Goal: Task Accomplishment & Management: Manage account settings

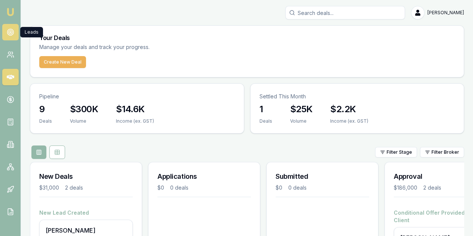
click at [10, 31] on circle at bounding box center [10, 31] width 1 height 1
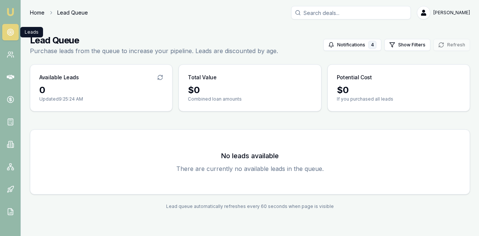
click at [37, 13] on link "Home" at bounding box center [37, 12] width 15 height 7
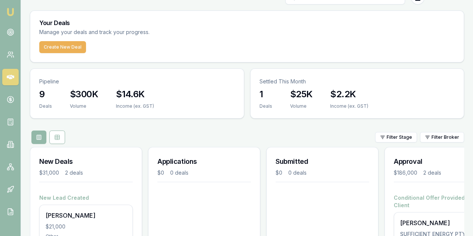
scroll to position [77, 0]
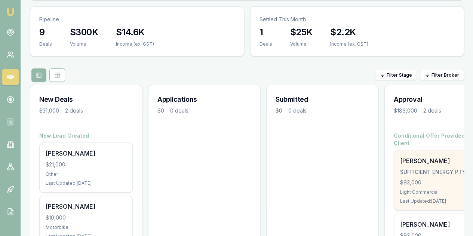
click at [437, 150] on div "George Sooalo SUFFICIENT ENERGY PTY LTD $93,000 Light Commercial Last Updated: …" at bounding box center [440, 180] width 93 height 60
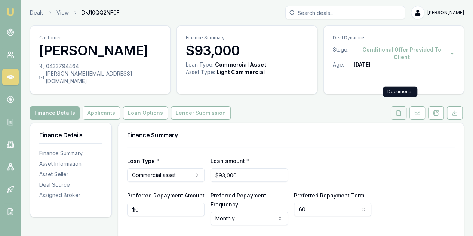
click at [399, 110] on button at bounding box center [399, 112] width 16 height 13
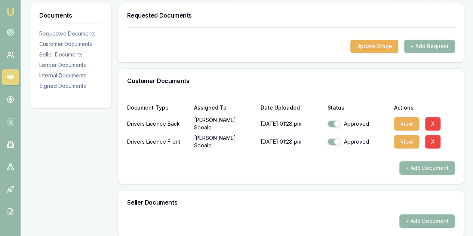
scroll to position [139, 0]
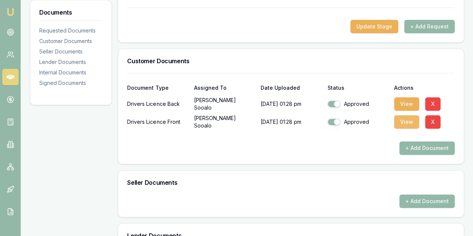
click at [400, 115] on button "View" at bounding box center [406, 121] width 25 height 13
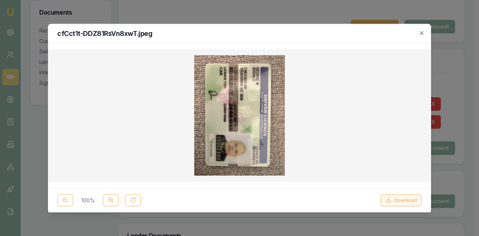
click at [401, 202] on button "Download" at bounding box center [400, 200] width 41 height 12
click at [422, 33] on icon "button" at bounding box center [420, 32] width 3 height 3
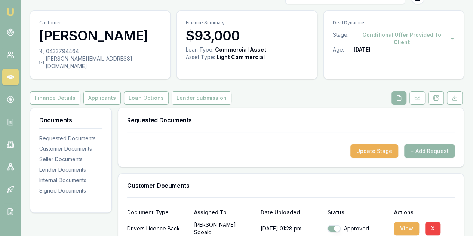
scroll to position [0, 0]
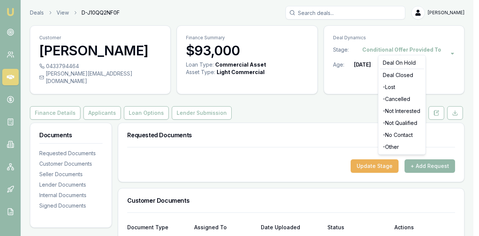
click at [448, 50] on html "Emu Broker Deals View D-J10QQ2NF0F Evette Abdo Toggle Menu Customer George Sooa…" at bounding box center [239, 118] width 479 height 236
click at [393, 147] on div "- Other" at bounding box center [401, 147] width 44 height 12
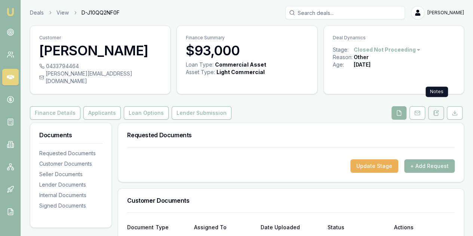
click at [437, 110] on icon at bounding box center [436, 113] width 6 height 6
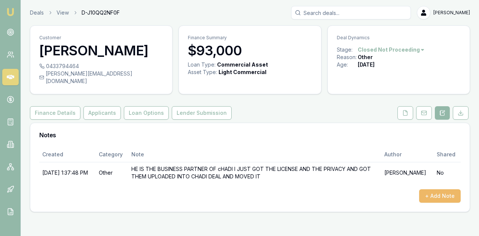
click at [432, 190] on button "+ Add Note" at bounding box center [440, 195] width 42 height 13
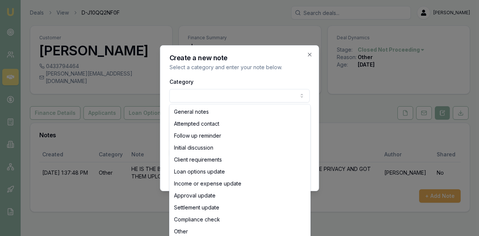
click at [184, 94] on body "Emu Broker Deals View D-J10QQ2NF0F Evette Abdo Toggle Menu Customer George Sooa…" at bounding box center [239, 118] width 479 height 236
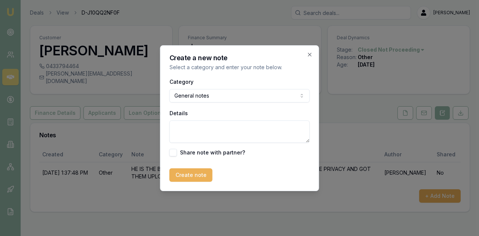
click at [192, 130] on textarea "Details" at bounding box center [239, 131] width 140 height 22
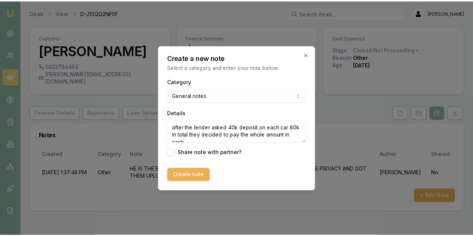
scroll to position [6, 0]
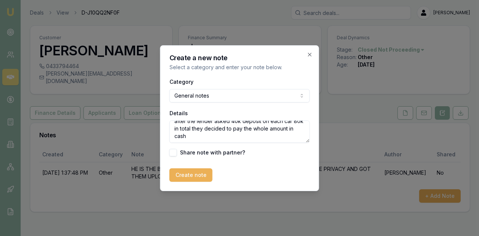
drag, startPoint x: 174, startPoint y: 125, endPoint x: 207, endPoint y: 143, distance: 37.3
click at [207, 143] on div "Category General notes General notes Attempted contact Follow up reminder Initi…" at bounding box center [239, 116] width 140 height 79
type textarea "after the lender asked 40k deposit on each car 80k in total they decided to pay…"
click at [186, 174] on button "Create note" at bounding box center [190, 174] width 43 height 13
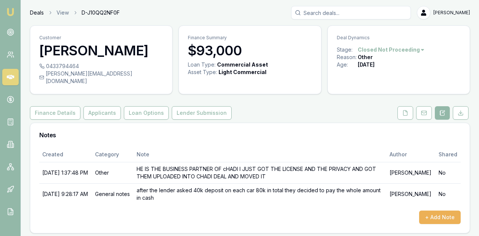
click at [37, 12] on link "Deals" at bounding box center [37, 12] width 14 height 7
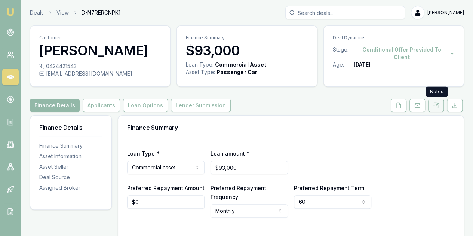
click at [439, 105] on icon at bounding box center [436, 105] width 6 height 6
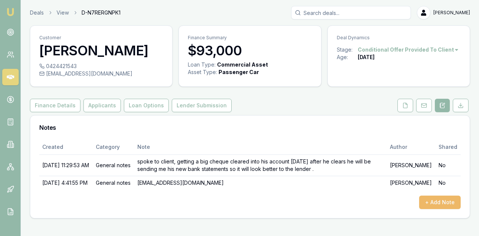
click at [429, 201] on button "+ Add Note" at bounding box center [440, 202] width 42 height 13
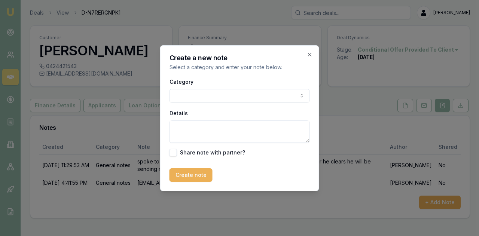
click at [178, 98] on body "Emu Broker Deals View D-N7RERGNPK1 Evette Abdo Toggle Menu Customer Chadi Khass…" at bounding box center [239, 118] width 479 height 236
click at [181, 129] on textarea "Details" at bounding box center [239, 131] width 140 height 22
paste textarea "after the lender asked 40k deposit on each car 80k in total they decided to pay…"
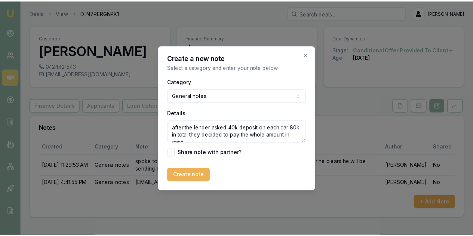
scroll to position [3, 0]
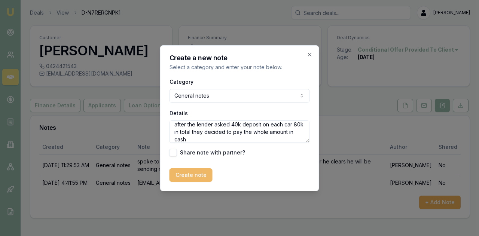
type textarea "after the lender asked 40k deposit on each car 80k in total they decided to pay…"
click at [189, 177] on button "Create note" at bounding box center [190, 174] width 43 height 13
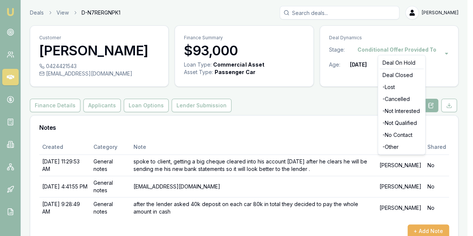
click at [440, 48] on html "Emu Broker Deals View D-N7RERGNPK1 Evette Abdo Toggle Menu Customer Chadi Khass…" at bounding box center [236, 118] width 473 height 236
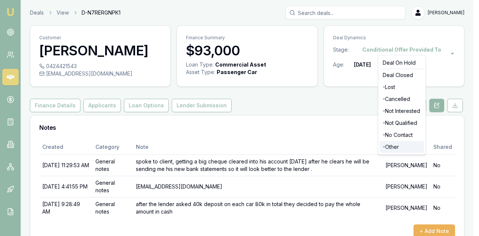
click at [397, 148] on div "- Other" at bounding box center [401, 147] width 44 height 12
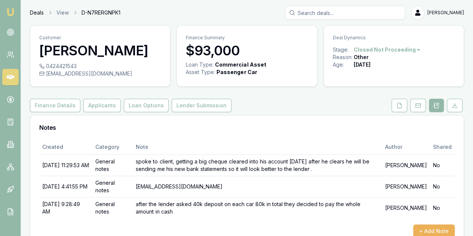
click at [37, 12] on link "Deals" at bounding box center [37, 12] width 14 height 7
